Goal: Task Accomplishment & Management: Manage account settings

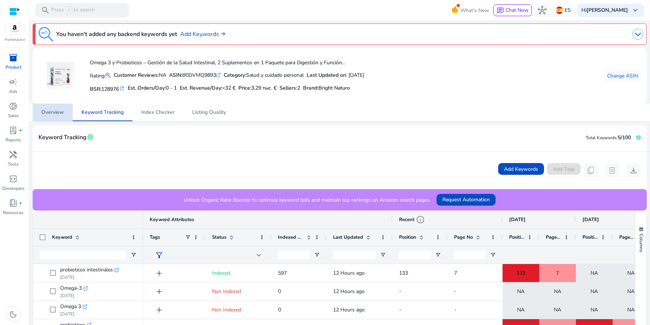
click at [58, 113] on span "Overview" at bounding box center [52, 112] width 22 height 5
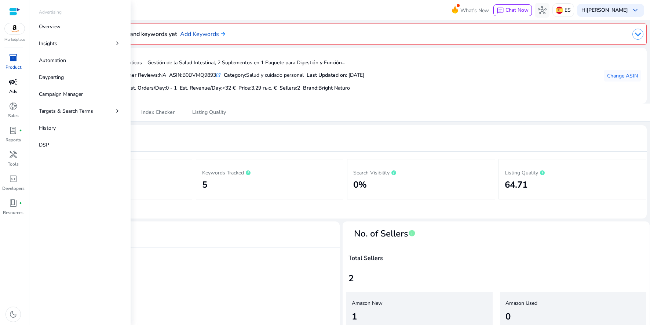
click at [17, 86] on span "campaign" at bounding box center [13, 81] width 9 height 9
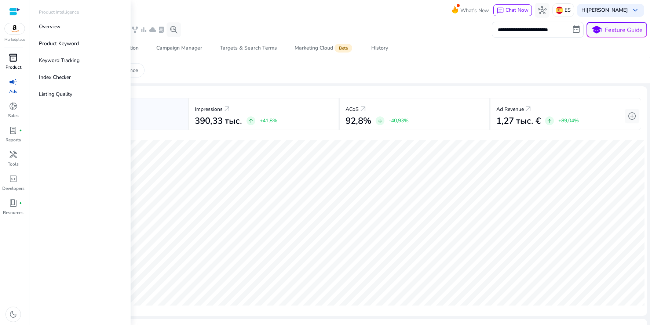
click at [19, 58] on div "inventory_2" at bounding box center [13, 58] width 21 height 12
click at [53, 45] on p "Product Keyword" at bounding box center [59, 44] width 40 height 8
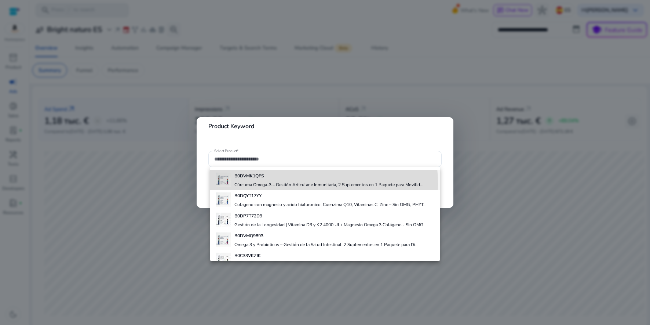
click at [266, 184] on h4 "Cúrcuma Omega‑3 – Gestión Articular e Inmunitaria, 2 Suplementos en 1 Paquete p…" at bounding box center [329, 185] width 189 height 6
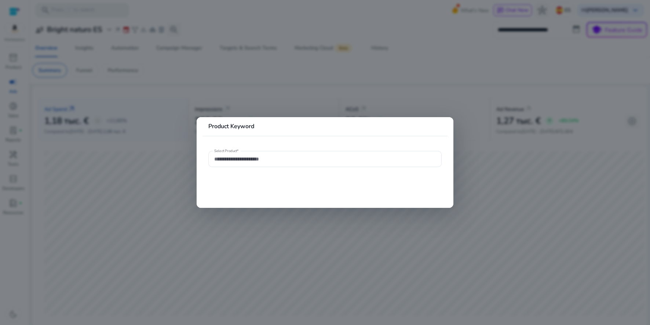
type input "**********"
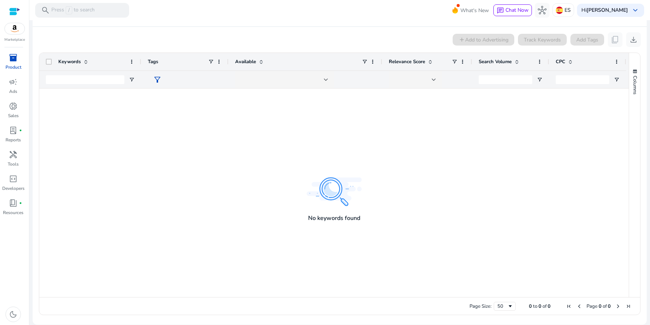
click at [373, 158] on div at bounding box center [334, 192] width 590 height 208
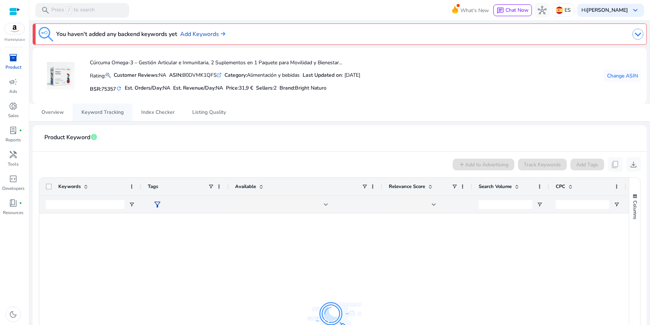
click at [111, 113] on span "Keyword Tracking" at bounding box center [102, 112] width 42 height 5
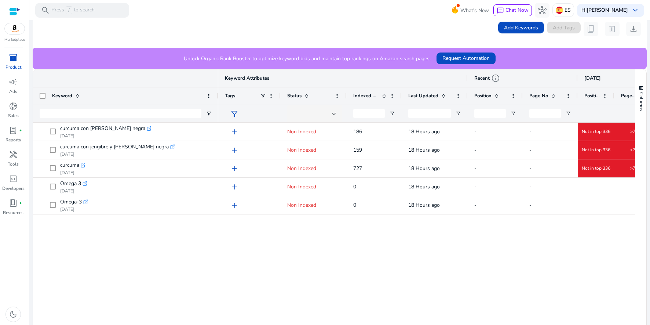
drag, startPoint x: 142, startPoint y: 98, endPoint x: 213, endPoint y: 110, distance: 71.8
click at [217, 103] on div at bounding box center [218, 95] width 3 height 17
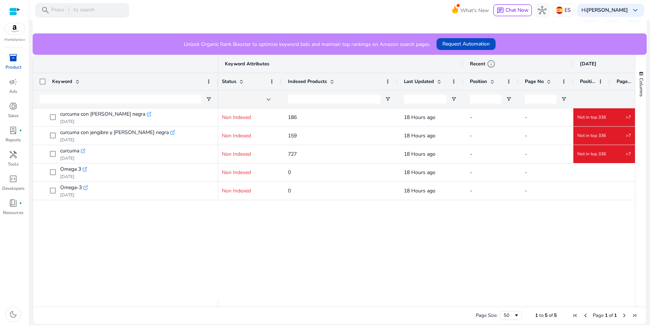
drag, startPoint x: 336, startPoint y: 78, endPoint x: 396, endPoint y: 81, distance: 60.6
click at [396, 81] on div at bounding box center [397, 81] width 3 height 17
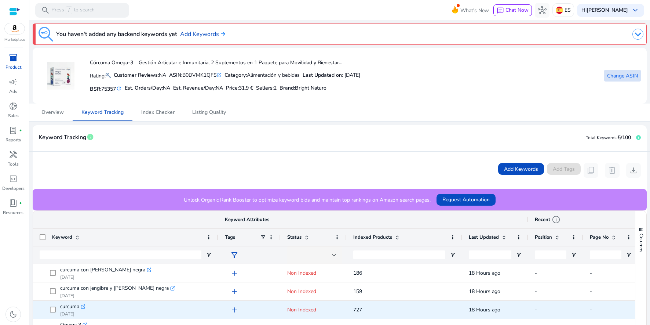
click at [617, 78] on span "Change ASIN" at bounding box center [622, 76] width 31 height 8
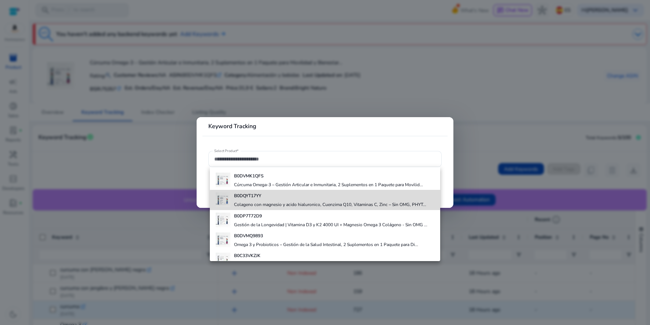
click at [374, 207] on h4 "Colageno con magnesio y acido hialuronico, Cuenzima Q10, Vitaminas C, Zinc – Si…" at bounding box center [330, 204] width 192 height 6
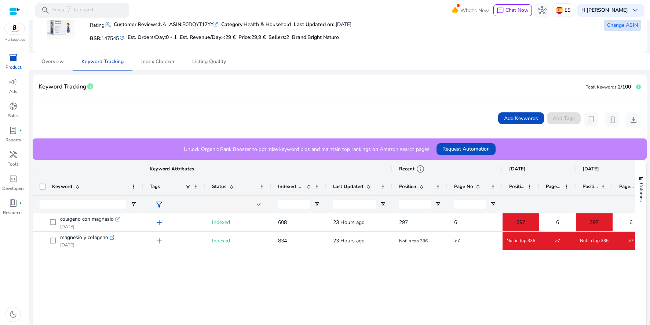
click at [618, 29] on span at bounding box center [622, 25] width 37 height 18
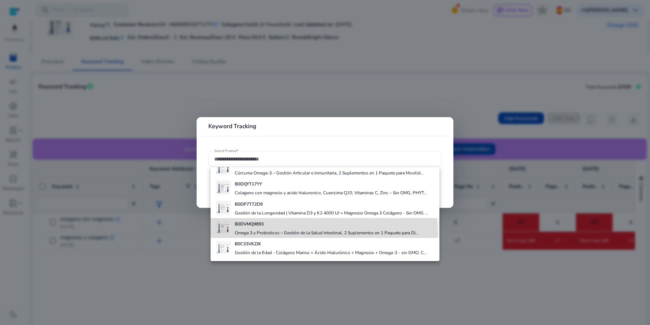
click at [302, 235] on h4 "Omega 3 y Probioticos – Gestión de la Salud Intestinal, 2 Suplementos en 1 Paqu…" at bounding box center [327, 233] width 184 height 6
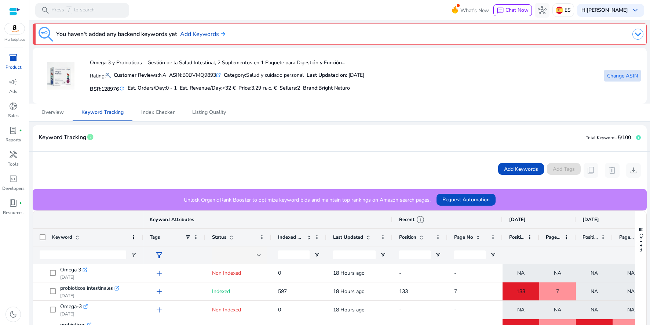
click at [615, 79] on span "Change ASIN" at bounding box center [622, 76] width 31 height 8
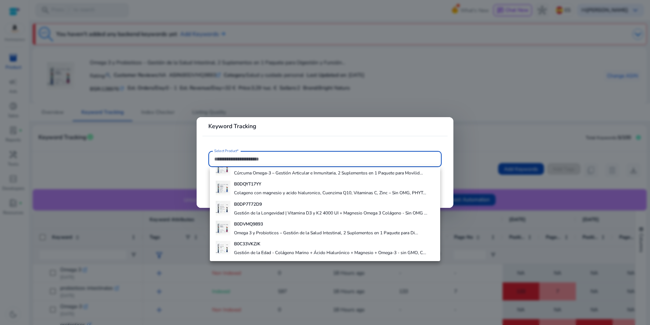
click at [280, 244] on h4 "B0C33VKZJK" at bounding box center [330, 244] width 192 height 6
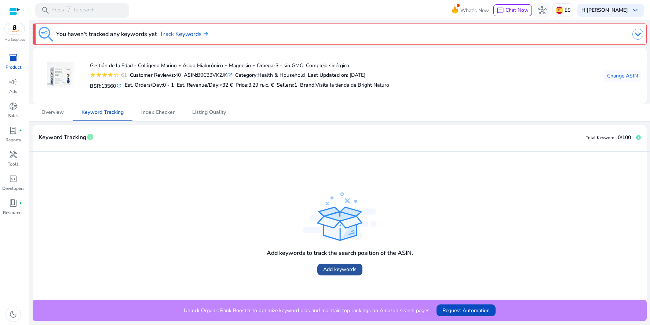
click at [336, 267] on span "Add keywords" at bounding box center [339, 269] width 33 height 8
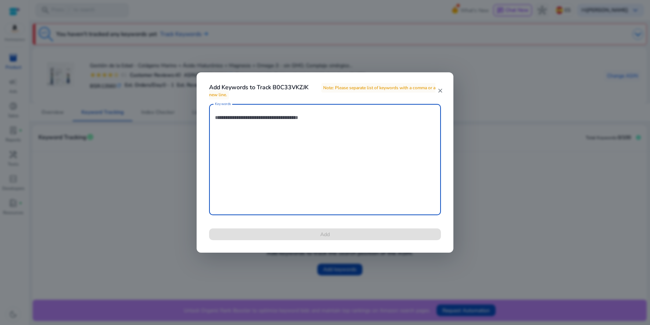
click at [266, 158] on textarea "Keywords" at bounding box center [325, 160] width 220 height 104
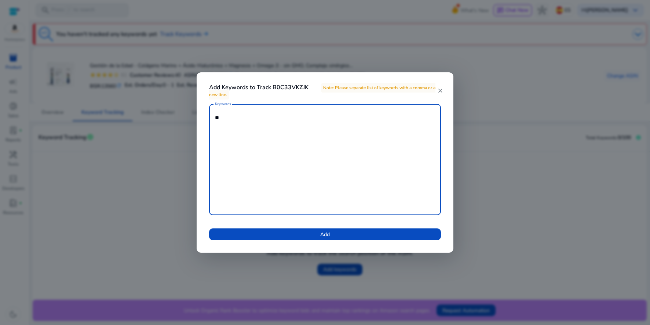
type textarea "*"
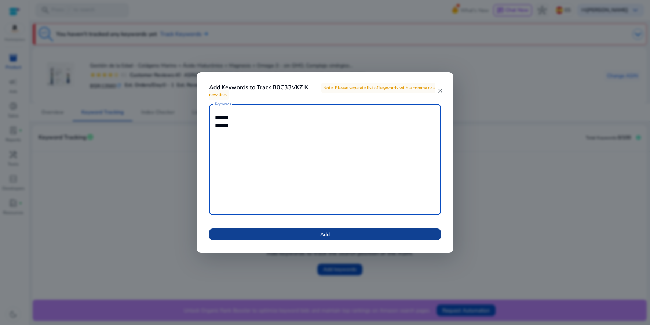
type textarea "******* *******"
click at [334, 236] on span at bounding box center [325, 234] width 232 height 18
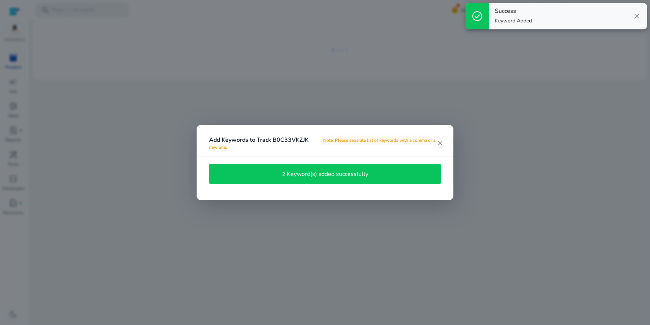
click at [391, 217] on div at bounding box center [325, 162] width 650 height 325
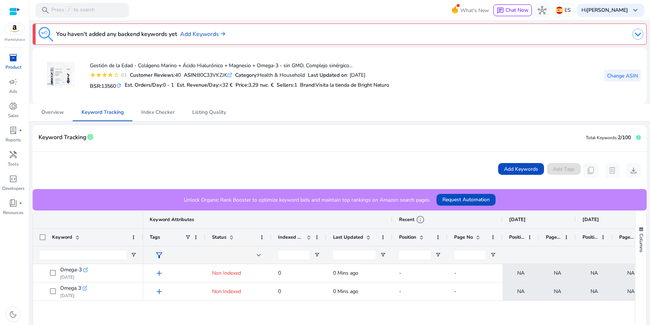
click at [612, 76] on span "Change ASIN" at bounding box center [622, 76] width 31 height 8
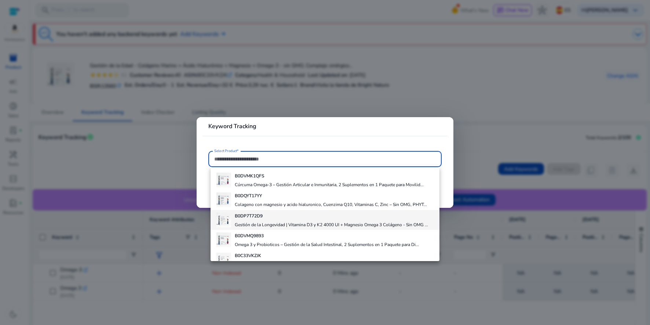
click at [342, 222] on h4 "Gestión de la Longevidad | Vitamina D3 y K2 4000 UI + Magnesio Omega 3 Colágeno…" at bounding box center [331, 225] width 193 height 6
